Goal: Find specific page/section: Find specific page/section

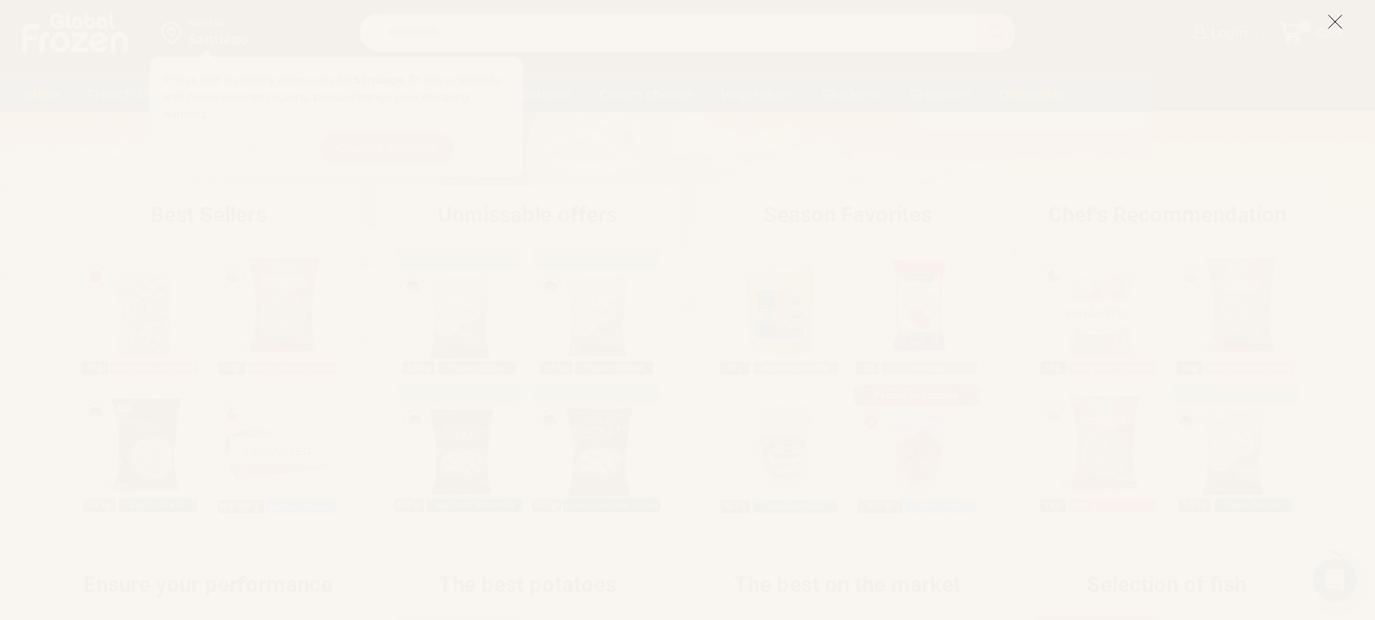
click at [1335, 20] on line at bounding box center [1335, 21] width 13 height 13
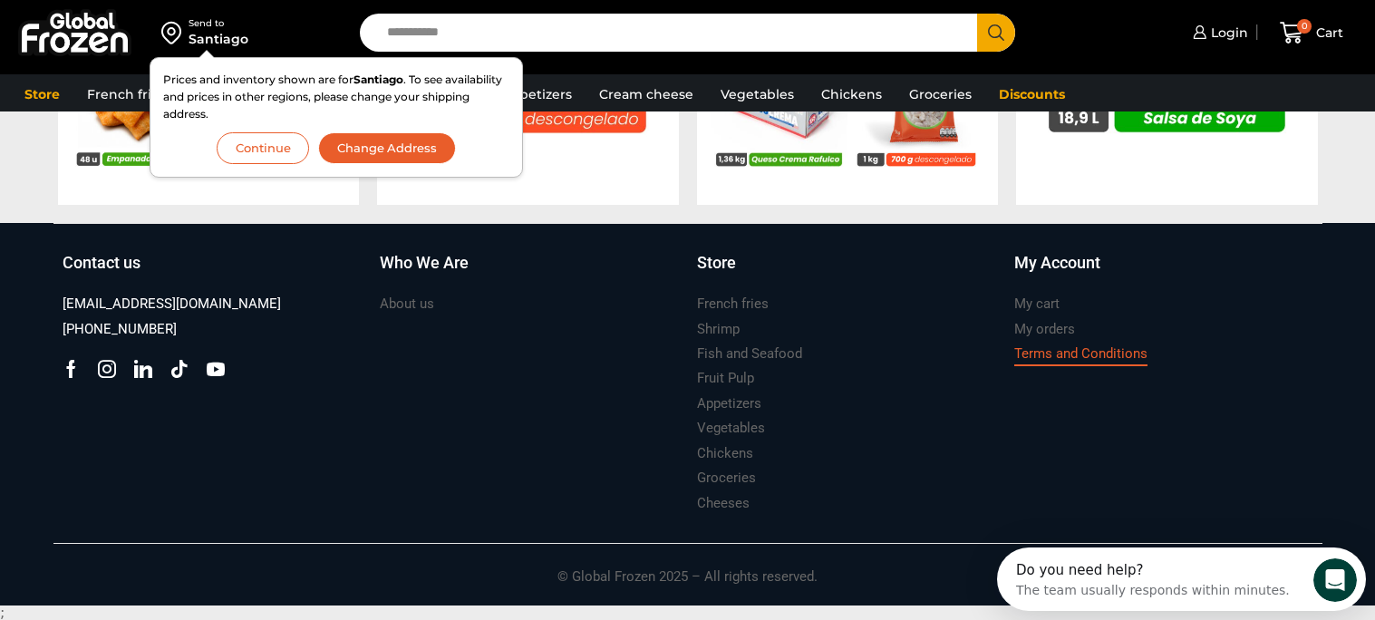
click at [1050, 353] on font "Terms and Conditions" at bounding box center [1081, 353] width 133 height 16
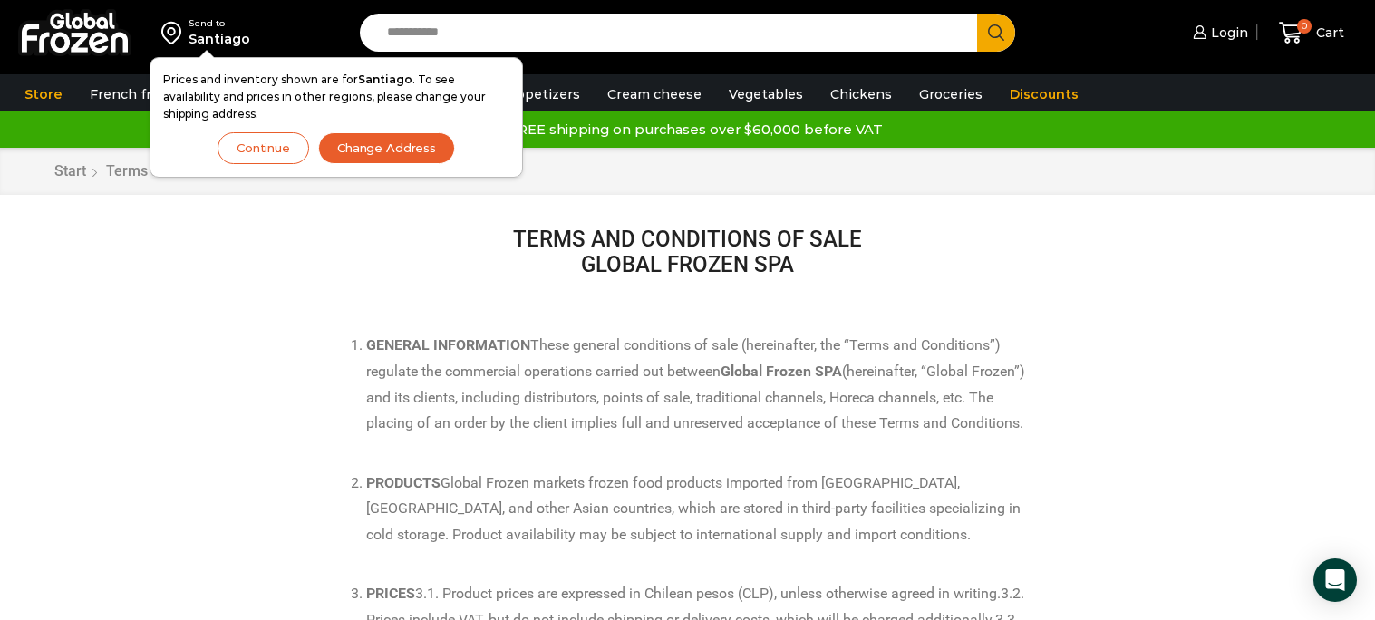
drag, startPoint x: 268, startPoint y: 148, endPoint x: 263, endPoint y: 260, distance: 112.6
click at [268, 157] on button "Continue" at bounding box center [264, 148] width 92 height 32
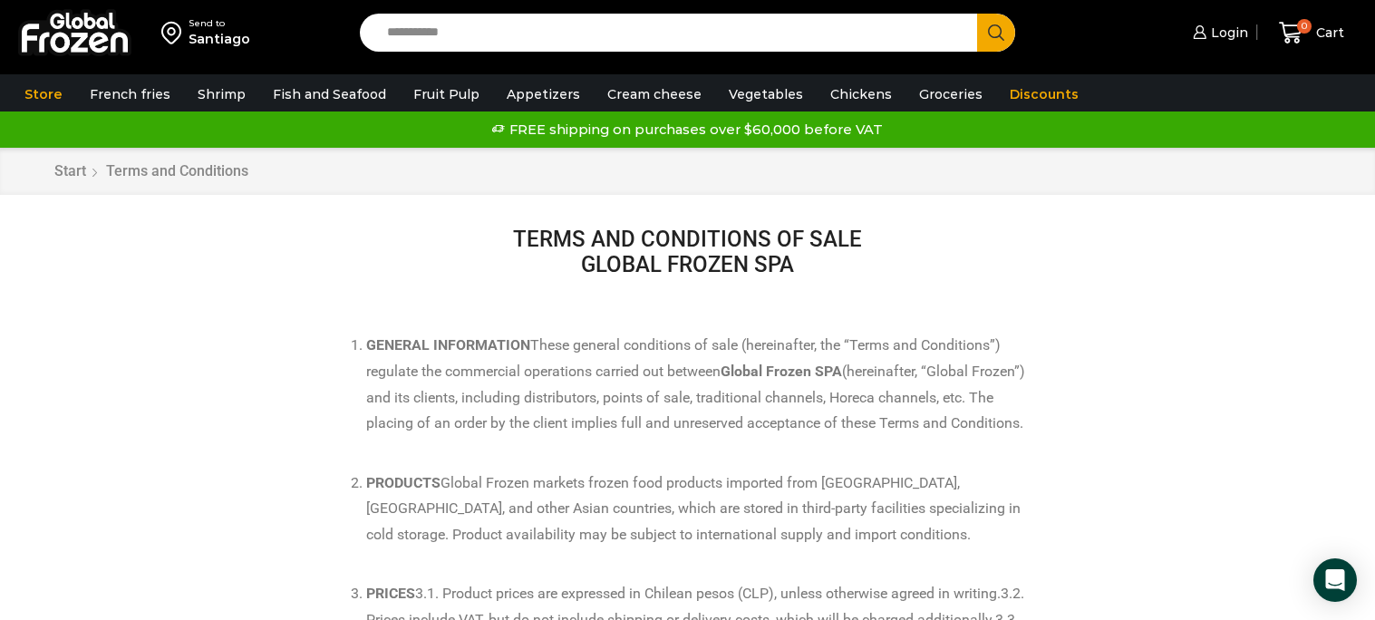
click at [217, 42] on font "Santiago" at bounding box center [220, 39] width 62 height 16
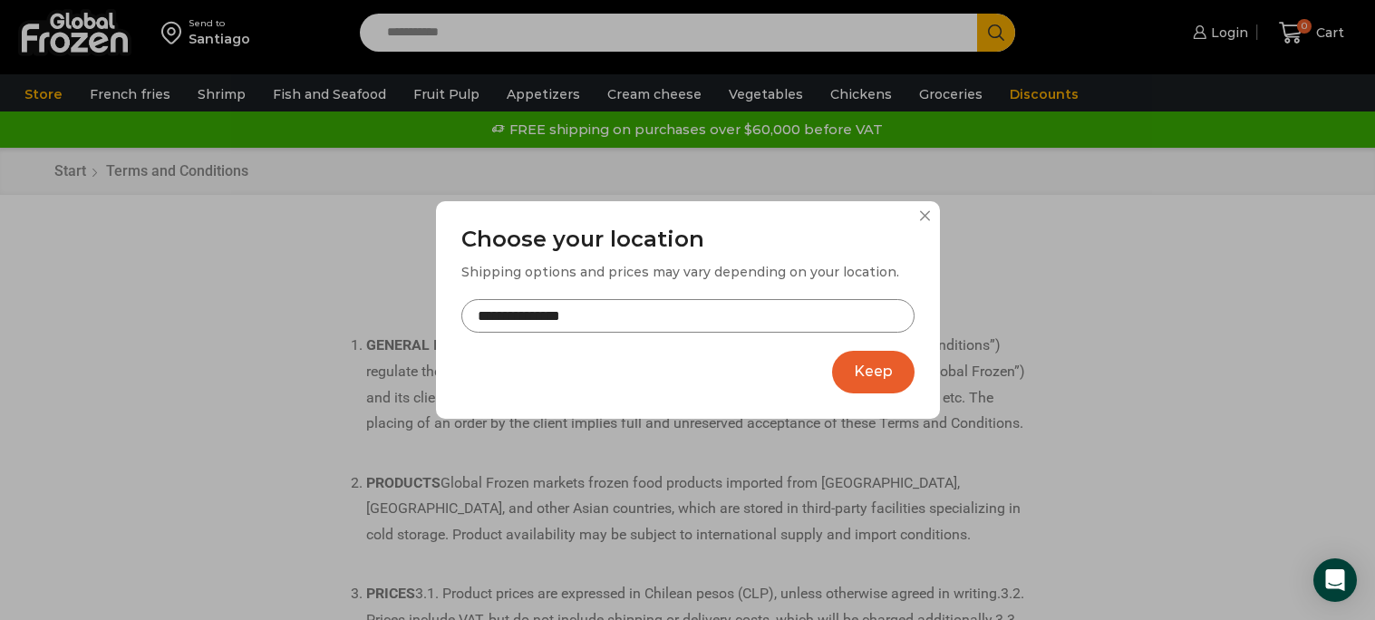
click at [560, 324] on input "**********" at bounding box center [688, 316] width 453 height 34
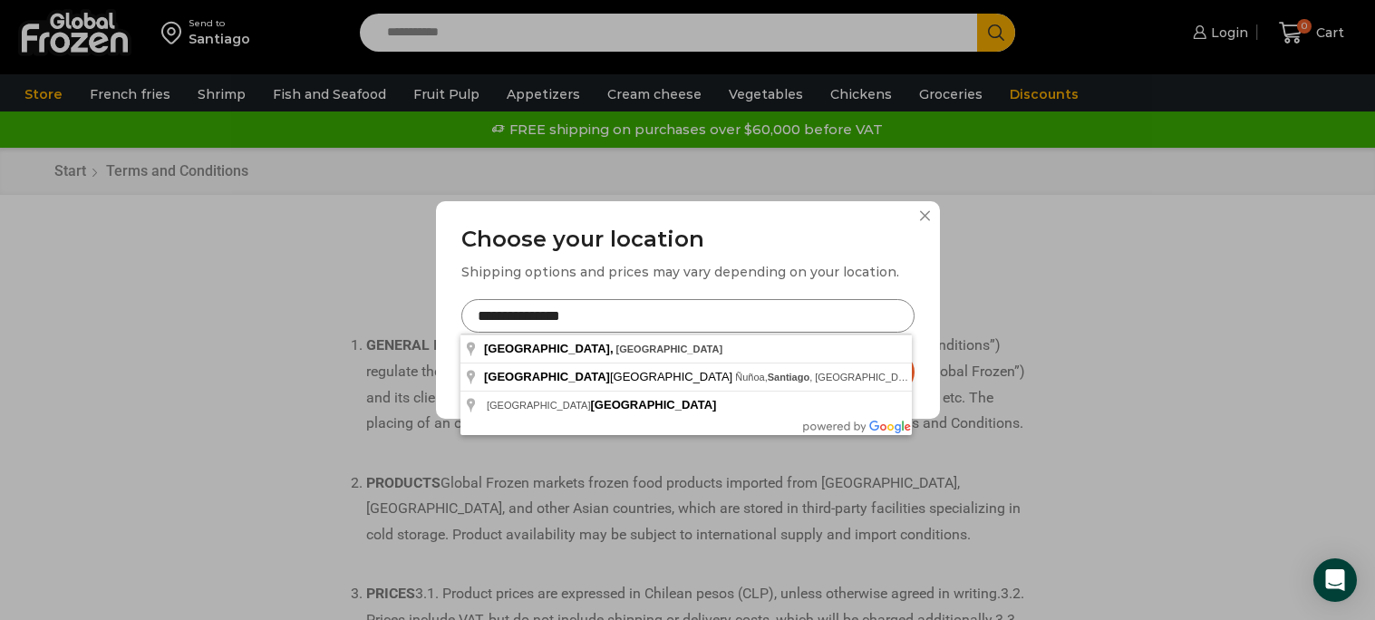
drag, startPoint x: 594, startPoint y: 308, endPoint x: 319, endPoint y: 303, distance: 274.8
click at [318, 304] on div "**********" at bounding box center [687, 310] width 1375 height 620
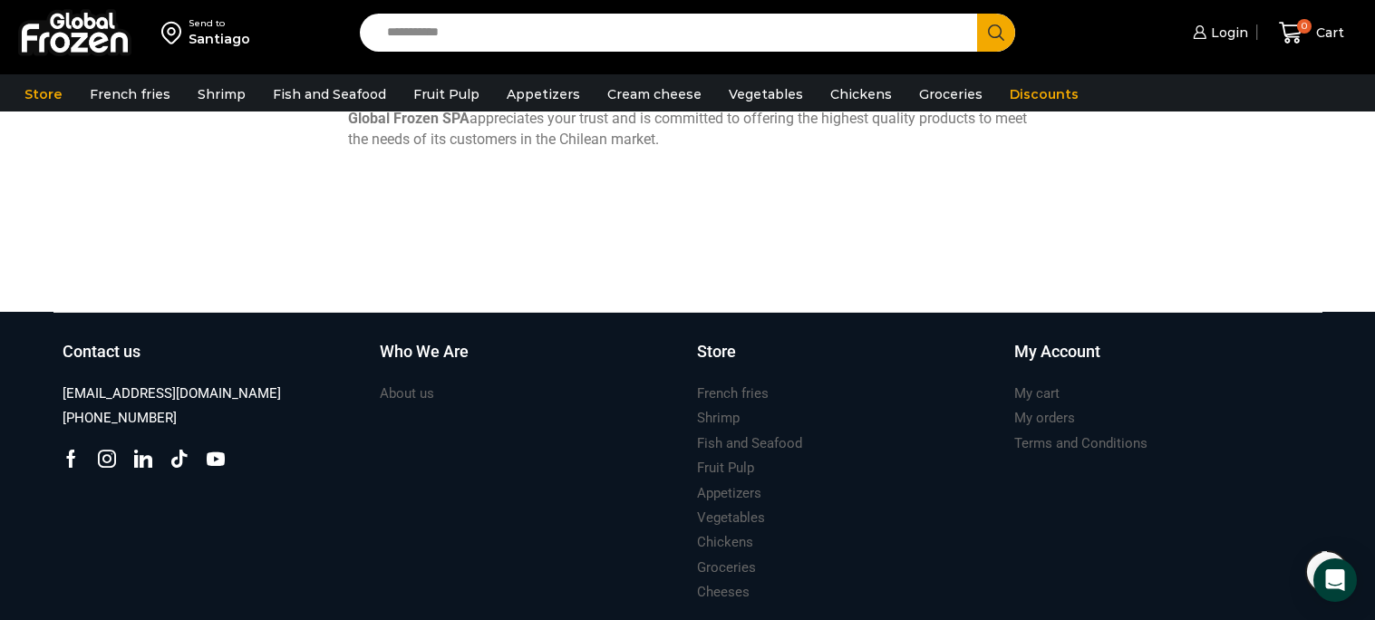
scroll to position [2234, 0]
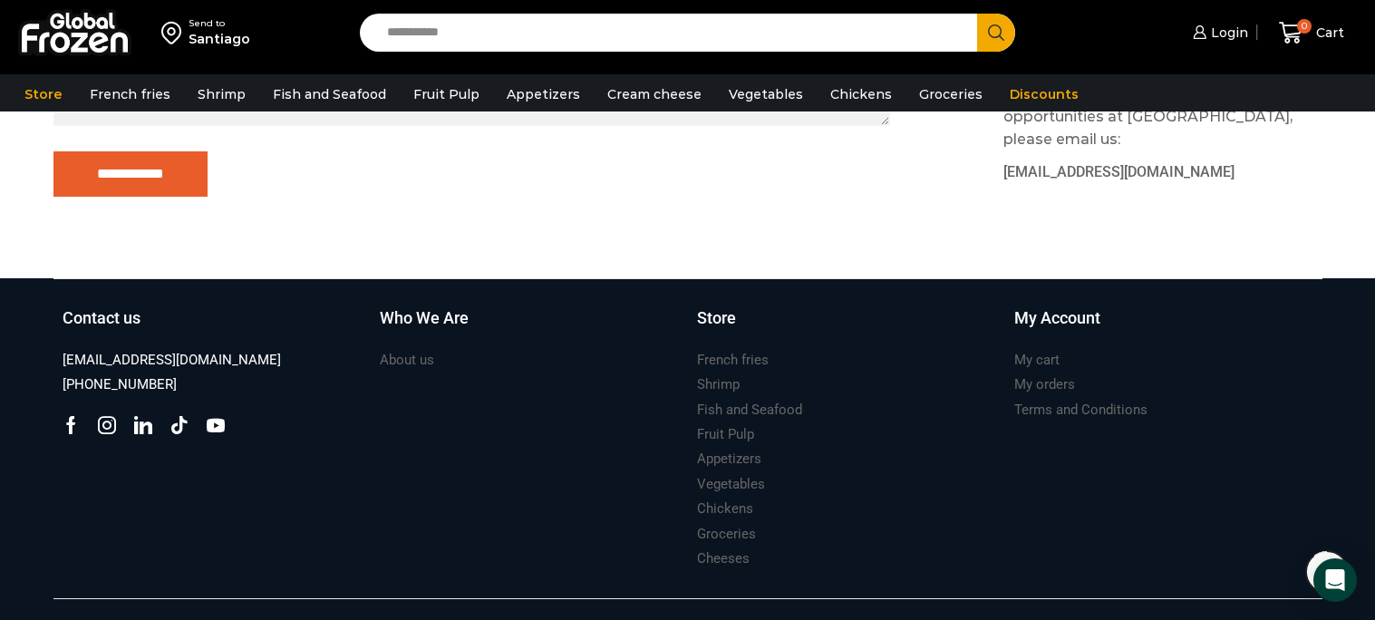
scroll to position [814, 0]
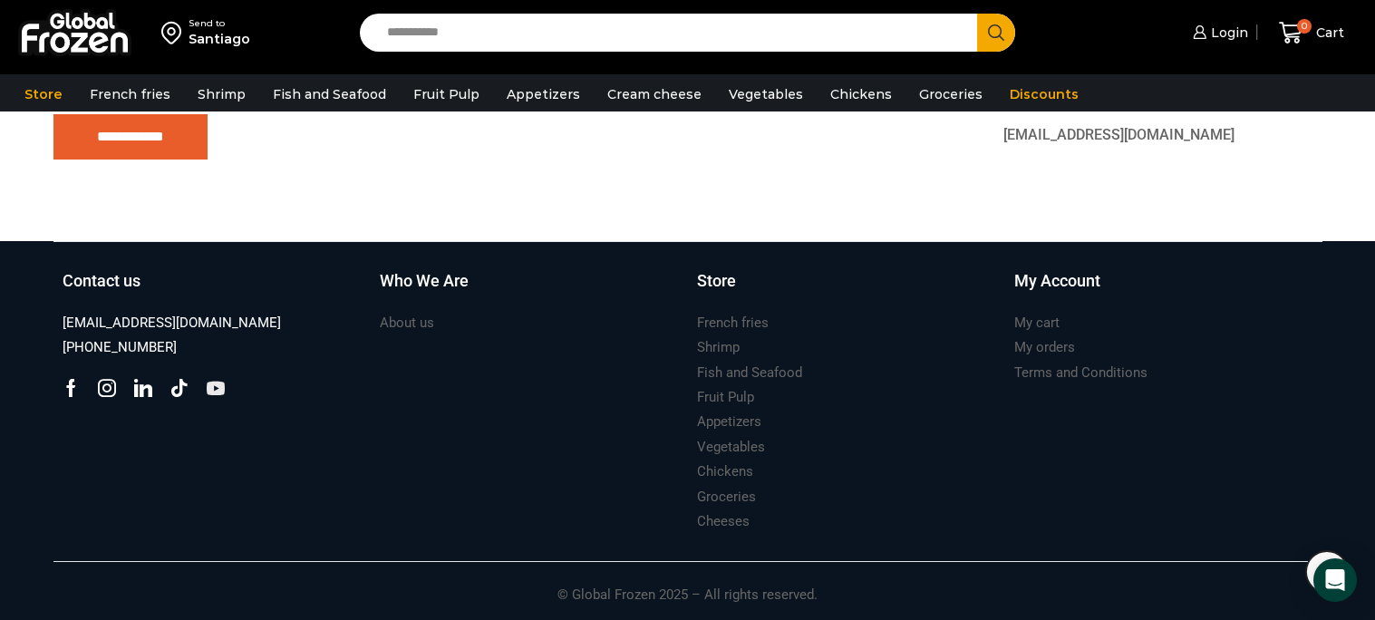
click at [265, 437] on div "Contact us sales@globalfrozen.com +56 9 5420 1037 Facebook Instagram" at bounding box center [211, 402] width 317 height 266
click at [212, 386] on icon at bounding box center [216, 388] width 18 height 18
